Goal: Task Accomplishment & Management: Use online tool/utility

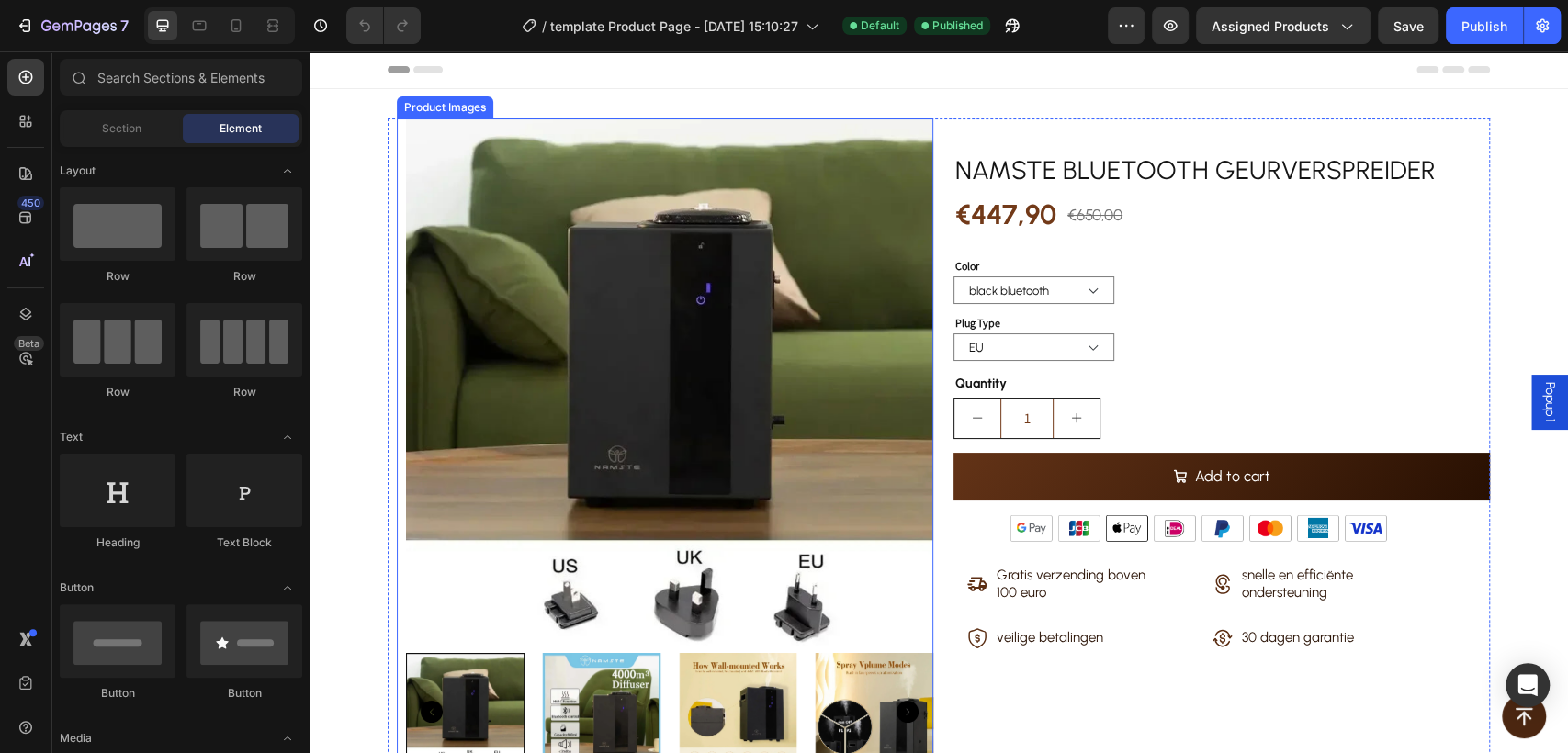
click at [407, 109] on div "Product Images" at bounding box center [445, 107] width 89 height 17
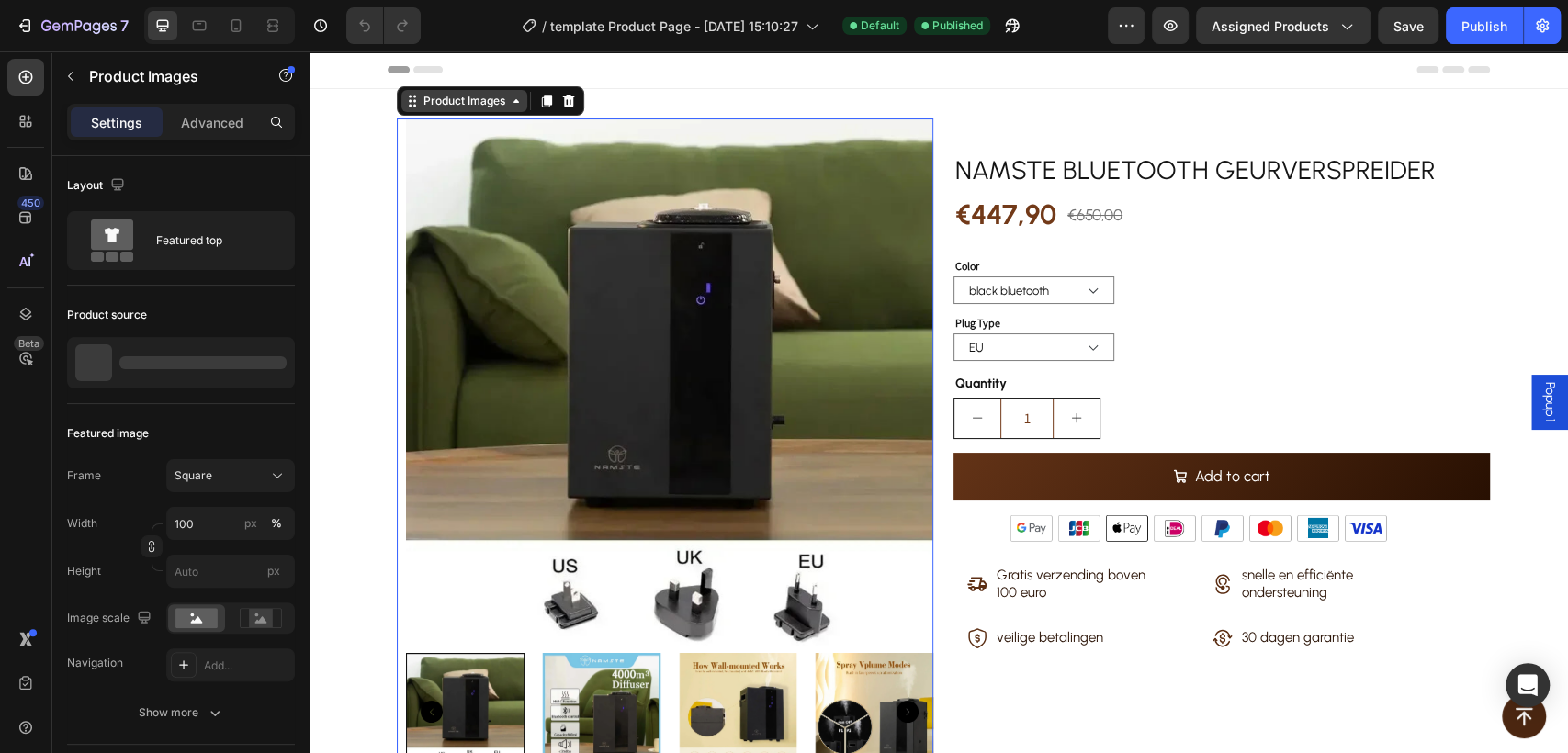
click at [427, 95] on div "Product Images" at bounding box center [464, 100] width 89 height 17
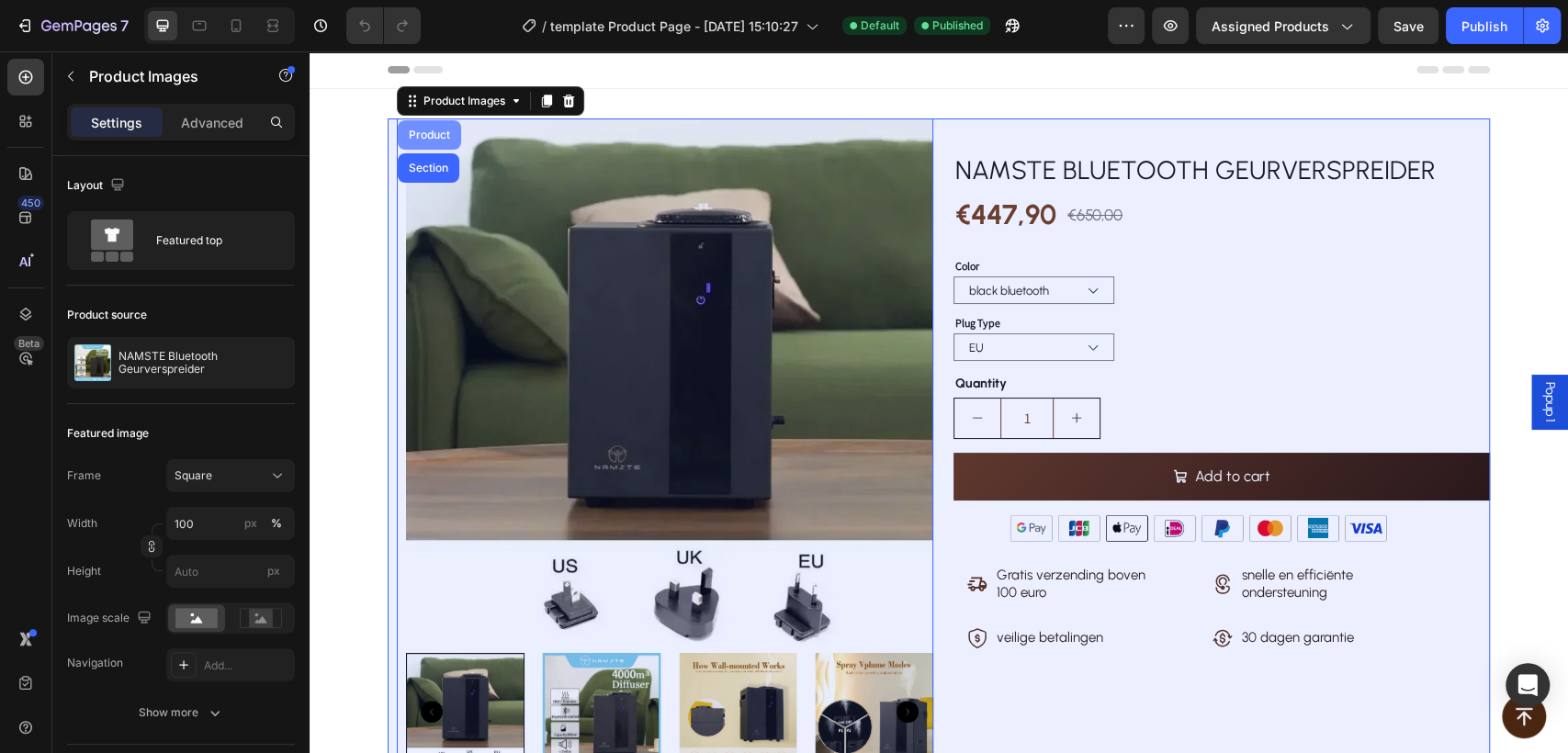
click at [422, 138] on div "Product" at bounding box center [428, 134] width 48 height 11
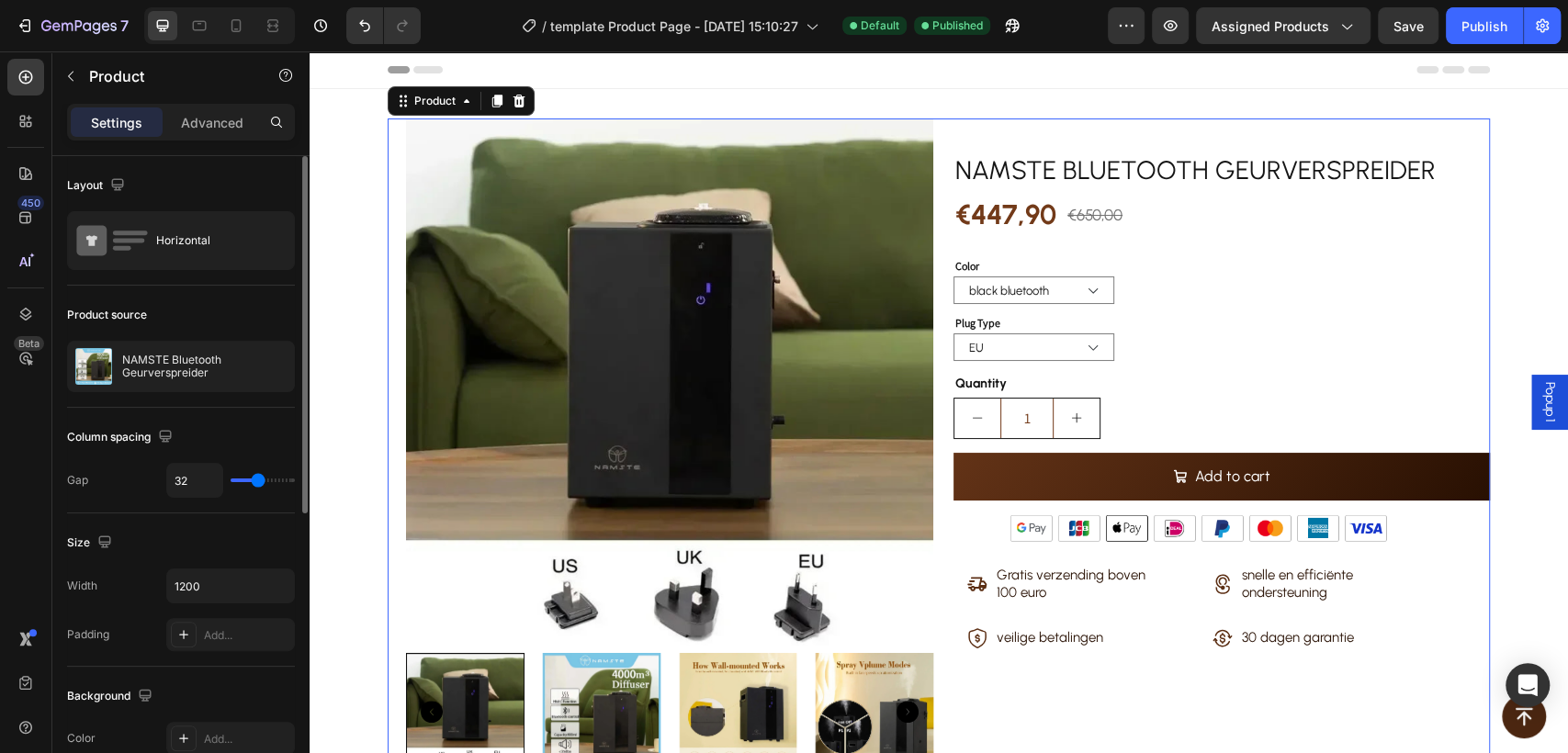
click at [173, 382] on div "NAMSTE Bluetooth Geurverspreider" at bounding box center [180, 366] width 228 height 51
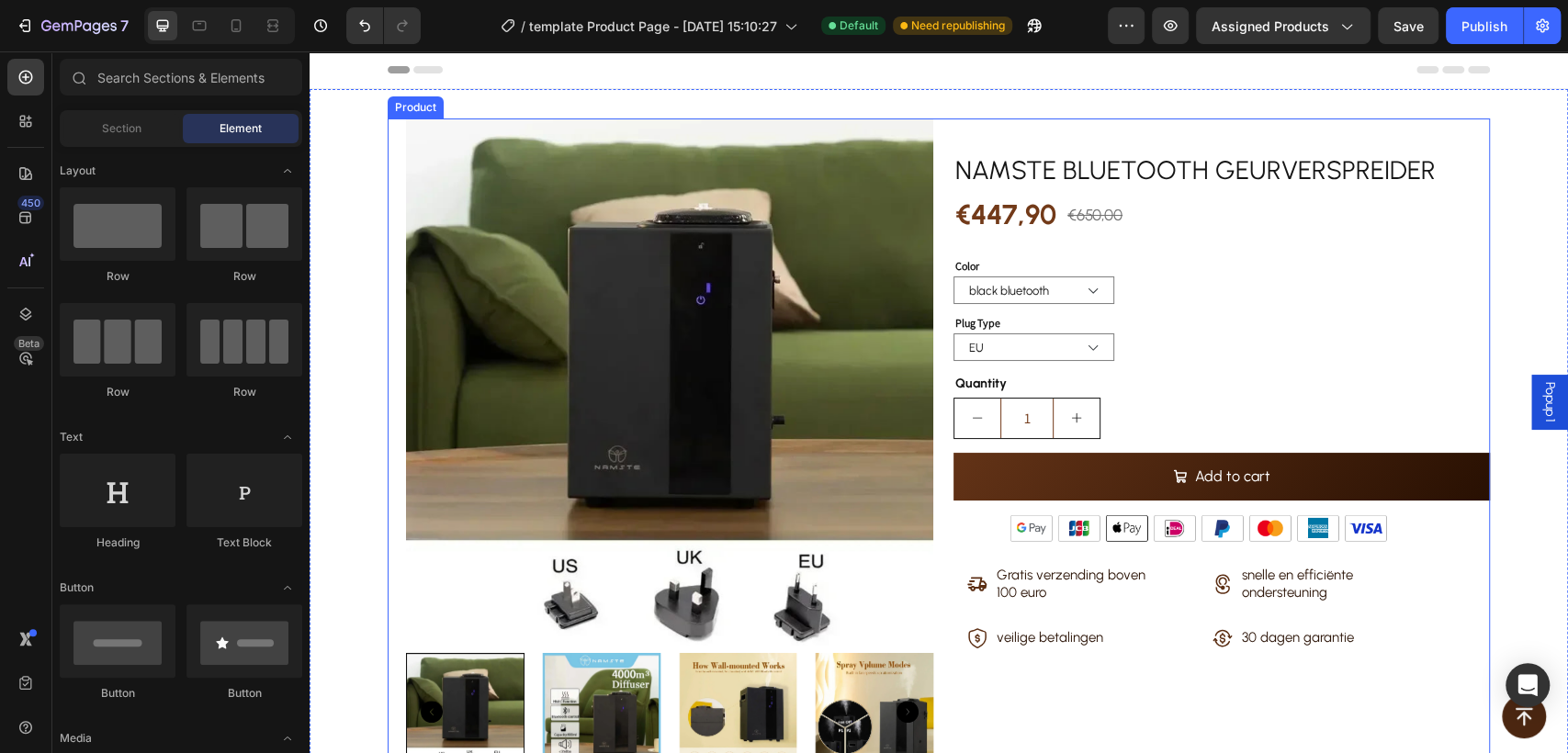
click at [388, 161] on div "Product Images SPECIFICATIONS Bare size : 20*14*29cm Brand Name : NAMSTE Capaci…" at bounding box center [656, 522] width 537 height 808
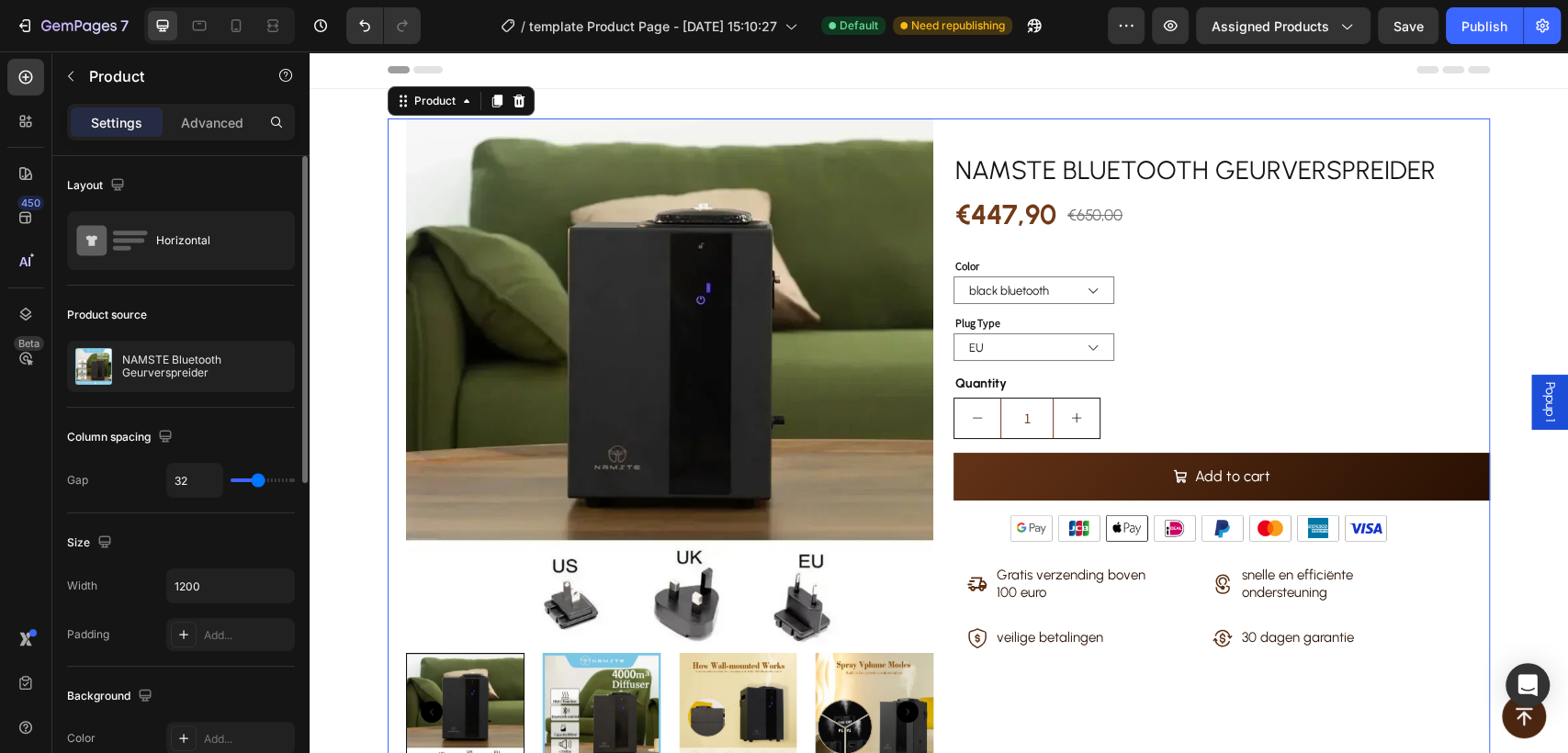
click at [174, 392] on div "Product source NAMSTE Bluetooth Geurverspreider" at bounding box center [180, 346] width 228 height 122
click at [172, 379] on div "NAMSTE Bluetooth Geurverspreider" at bounding box center [180, 366] width 228 height 51
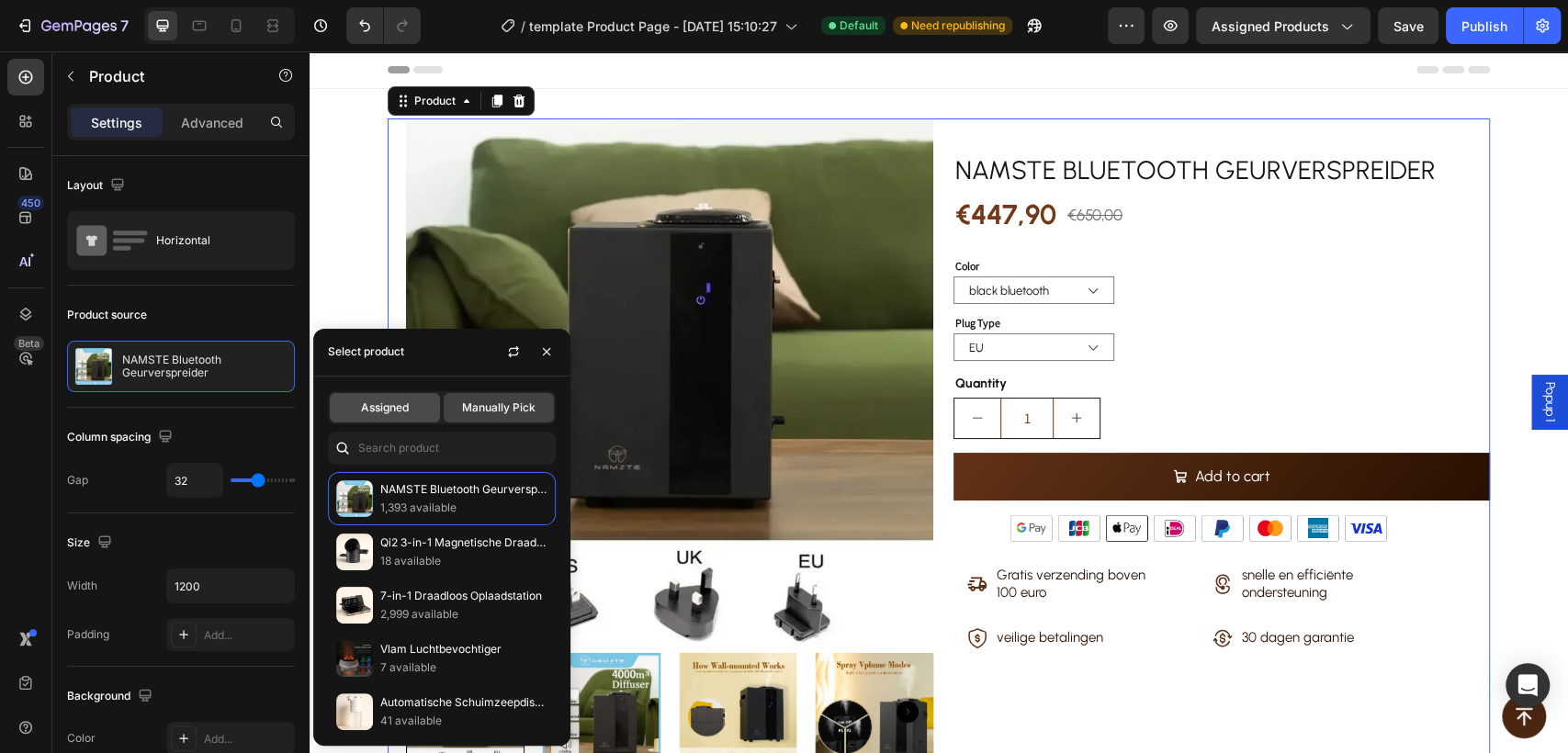
click at [395, 410] on span "Assigned" at bounding box center [384, 408] width 47 height 17
click at [360, 411] on span "Assigned" at bounding box center [384, 408] width 47 height 17
click at [360, 400] on span "Assigned" at bounding box center [384, 408] width 47 height 17
